Goal: Task Accomplishment & Management: Manage account settings

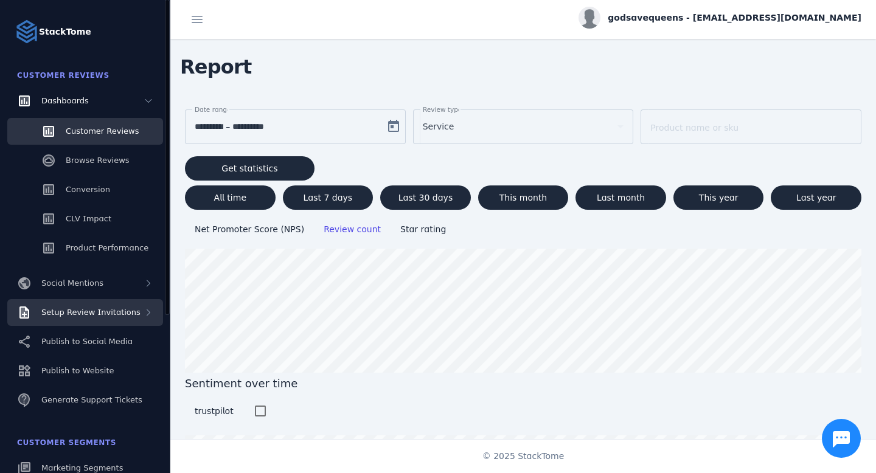
click at [89, 314] on span "Setup Review Invitations" at bounding box center [90, 312] width 99 height 9
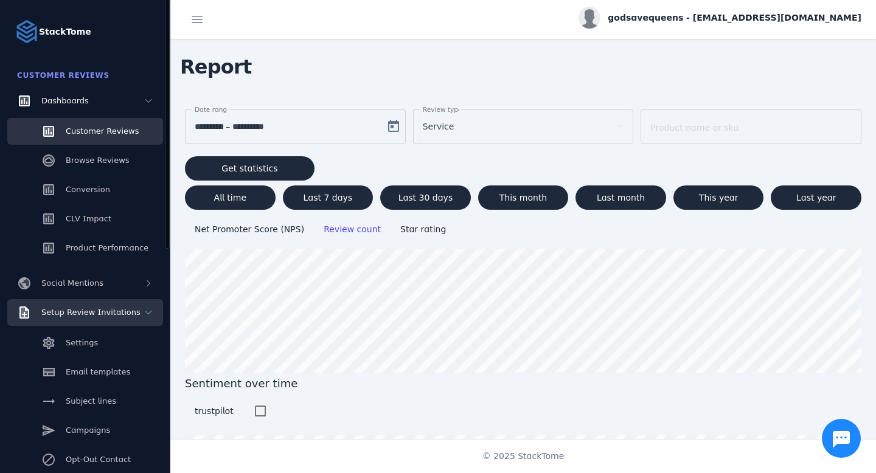
click at [108, 313] on span "Setup Review Invitations" at bounding box center [90, 312] width 99 height 9
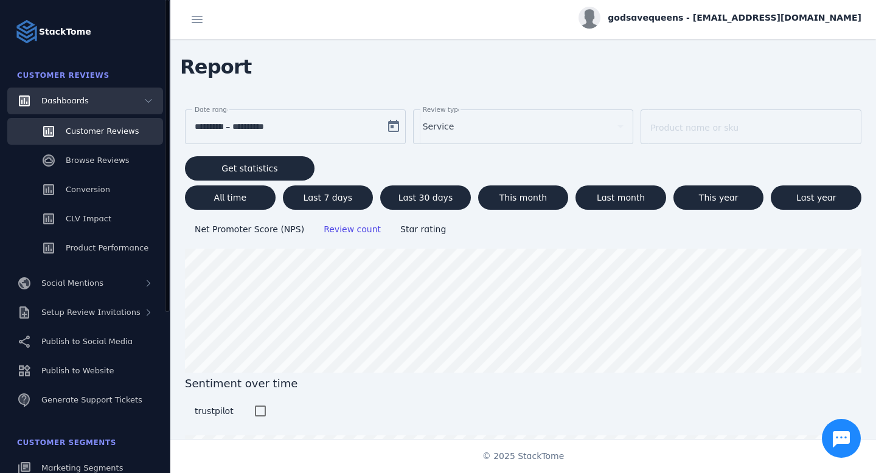
click at [142, 99] on div "Dashboards" at bounding box center [85, 101] width 156 height 27
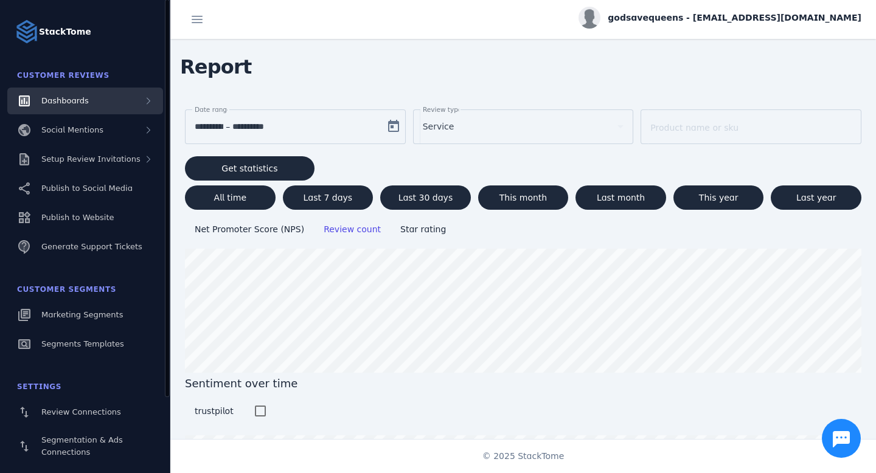
click at [127, 100] on div "Dashboards" at bounding box center [85, 101] width 156 height 27
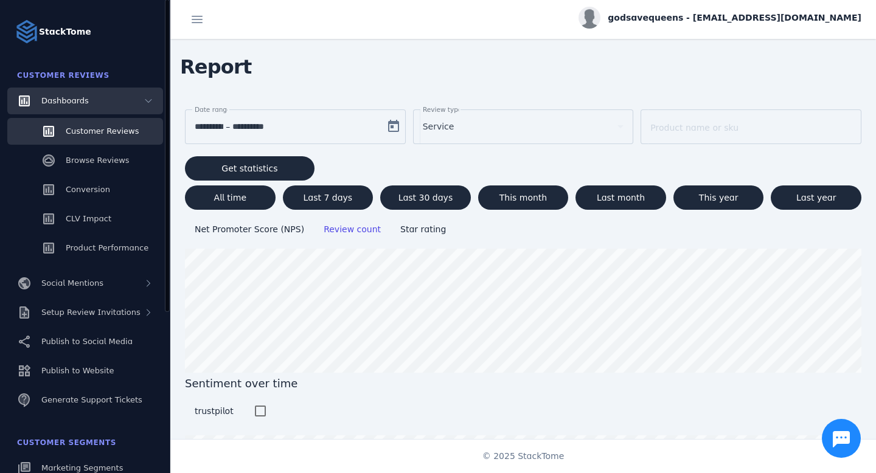
click at [127, 100] on div "Dashboards" at bounding box center [85, 101] width 156 height 27
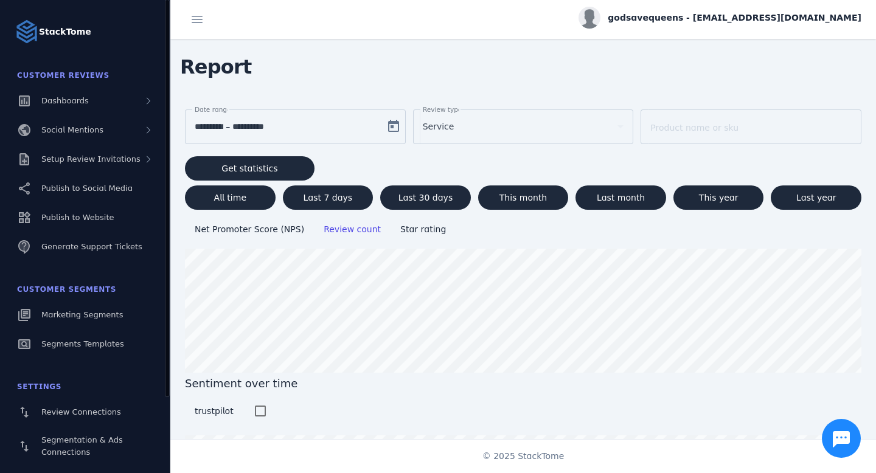
scroll to position [91, 0]
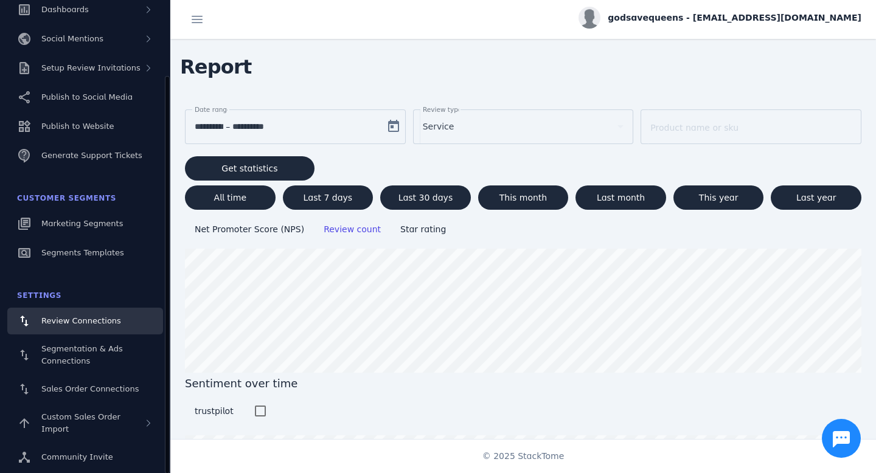
click at [66, 316] on div "Review Connections" at bounding box center [81, 321] width 80 height 12
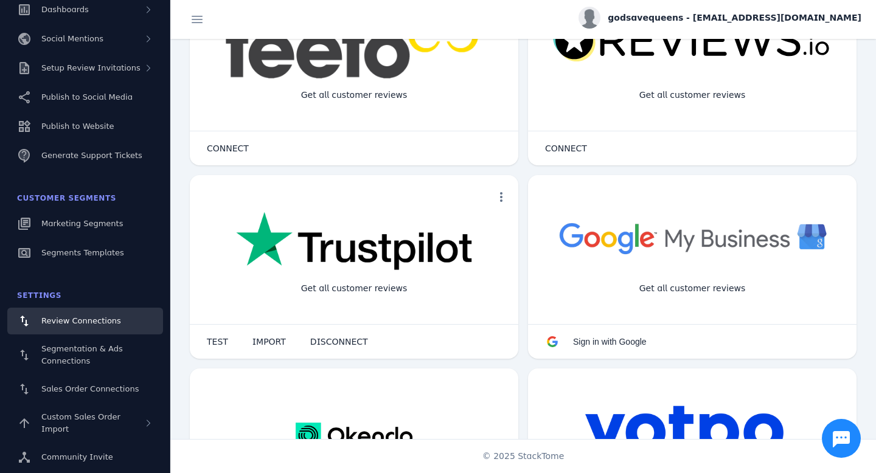
scroll to position [79, 0]
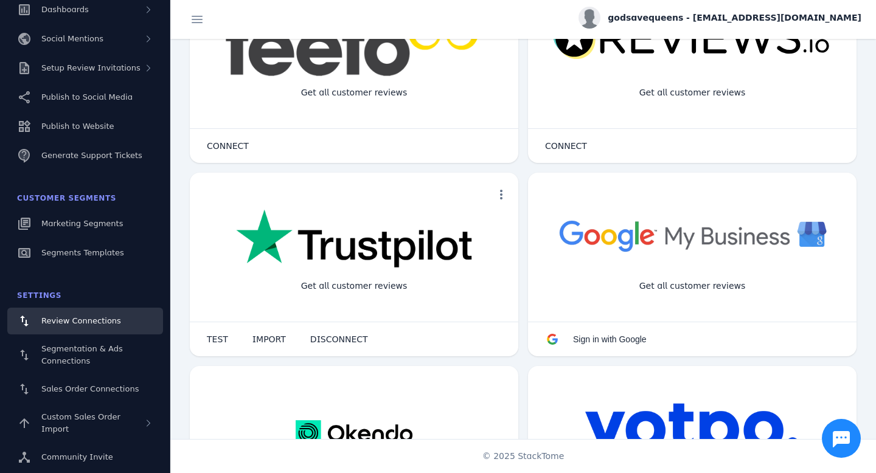
click at [312, 267] on img at bounding box center [353, 239] width 235 height 61
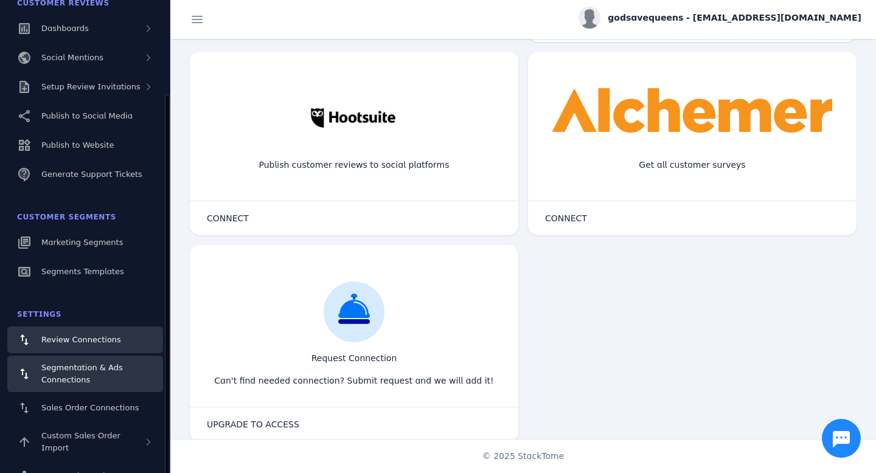
scroll to position [91, 0]
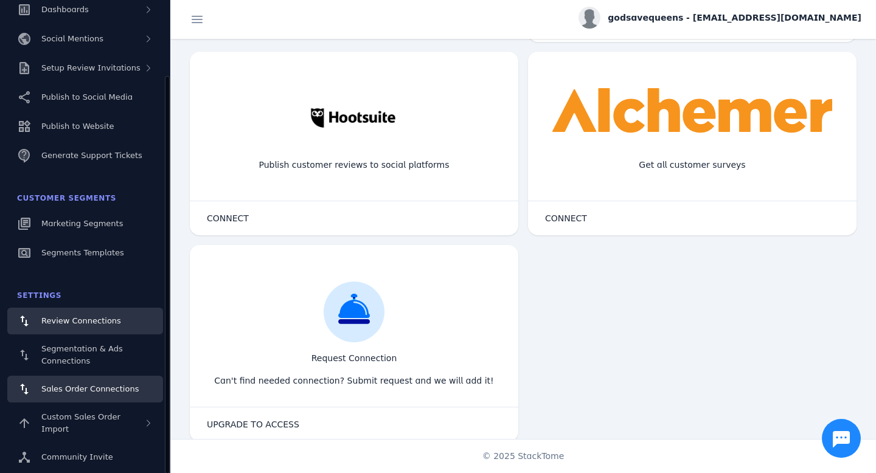
click at [70, 397] on link "Sales Order Connections" at bounding box center [85, 389] width 156 height 27
